Goal: Transaction & Acquisition: Purchase product/service

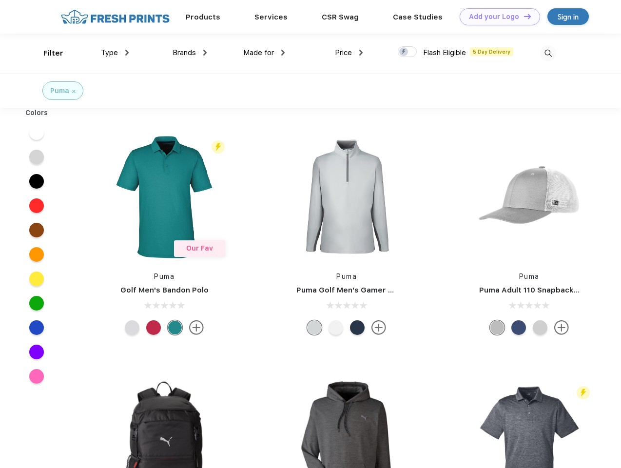
scroll to position [0, 0]
click at [496, 17] on link "Add your Logo Design Tool" at bounding box center [500, 16] width 80 height 17
click at [0, 0] on div "Design Tool" at bounding box center [0, 0] width 0 height 0
click at [523, 16] on link "Add your Logo Design Tool" at bounding box center [500, 16] width 80 height 17
click at [47, 53] on div "Filter" at bounding box center [53, 53] width 20 height 11
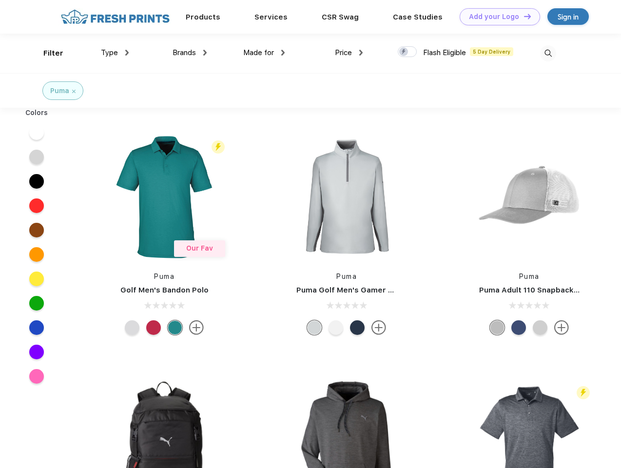
click at [115, 53] on span "Type" at bounding box center [109, 52] width 17 height 9
click at [190, 53] on span "Brands" at bounding box center [184, 52] width 23 height 9
click at [264, 53] on span "Made for" at bounding box center [258, 52] width 31 height 9
click at [349, 53] on span "Price" at bounding box center [343, 52] width 17 height 9
click at [408, 52] on div at bounding box center [407, 51] width 19 height 11
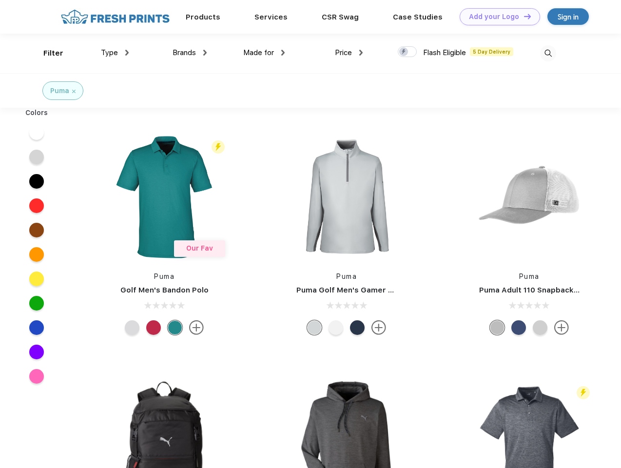
click at [404, 52] on input "checkbox" at bounding box center [401, 49] width 6 height 6
click at [548, 53] on img at bounding box center [548, 53] width 16 height 16
